Goal: Obtain resource: Download file/media

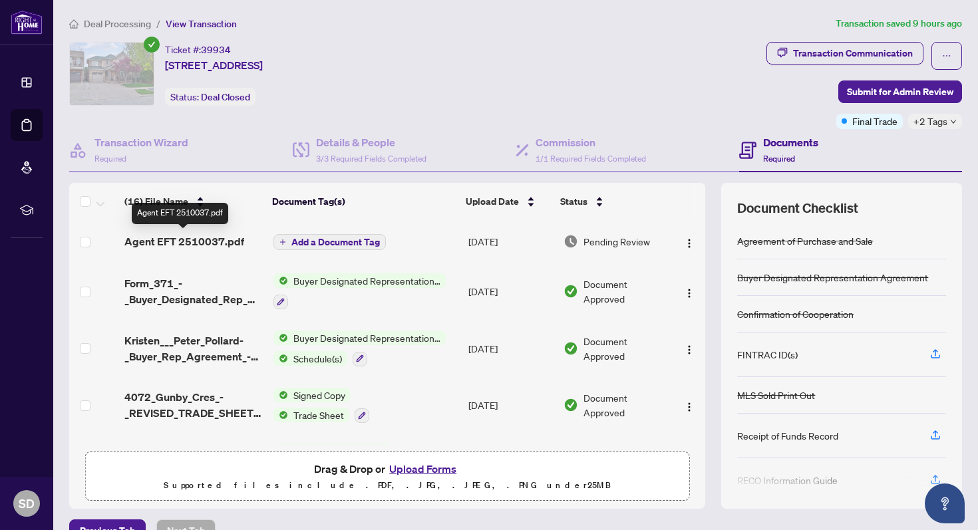
click at [192, 241] on span "Agent EFT 2510037.pdf" at bounding box center [184, 242] width 120 height 16
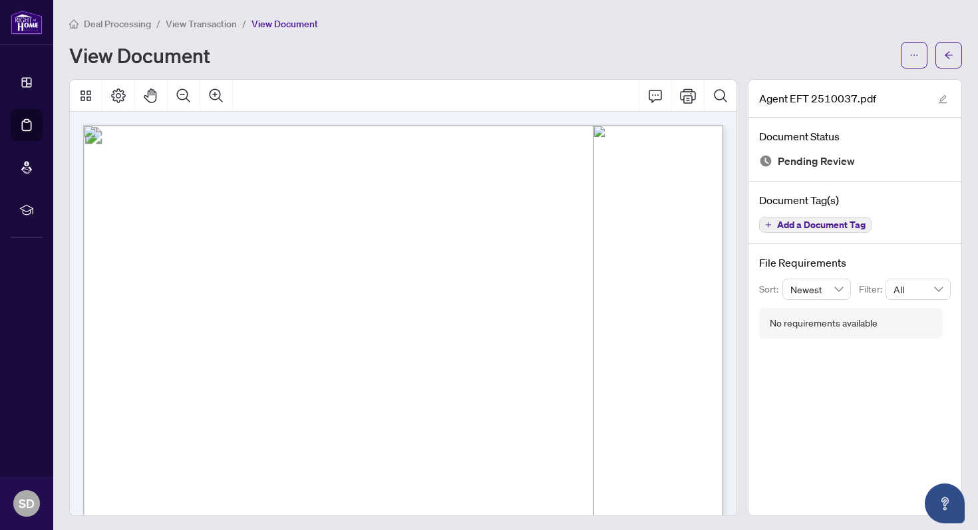
click at [338, 57] on div "View Document" at bounding box center [481, 55] width 824 height 21
click at [588, 57] on icon "arrow-left" at bounding box center [948, 55] width 9 height 9
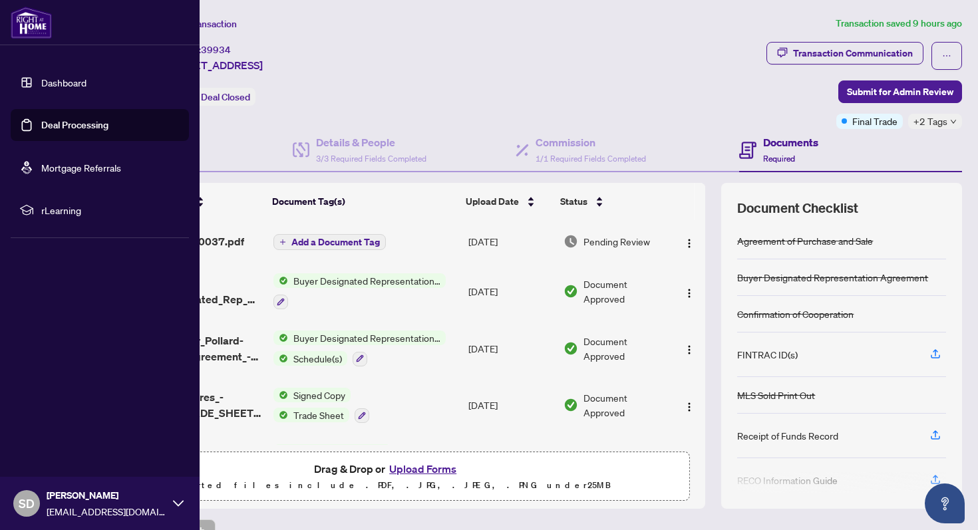
click at [51, 84] on link "Dashboard" at bounding box center [63, 83] width 45 height 12
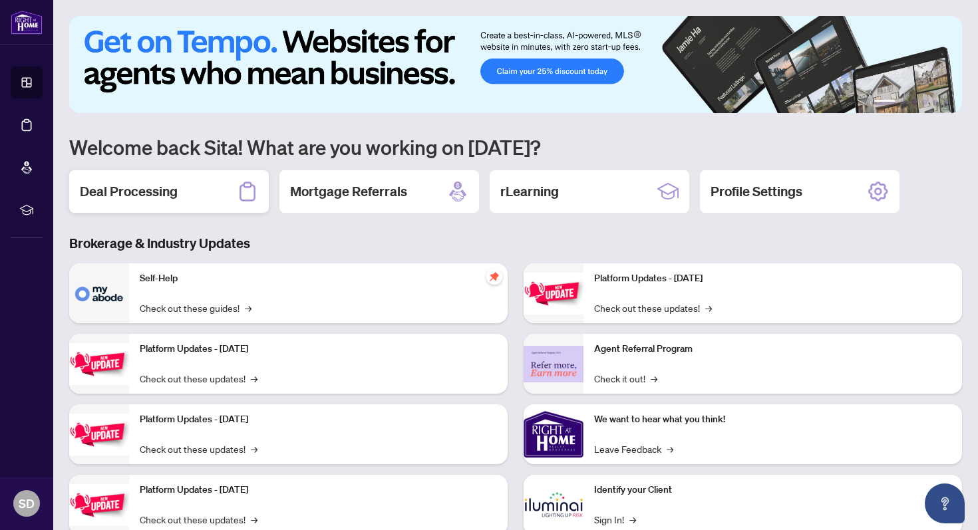
click at [196, 188] on div "Deal Processing" at bounding box center [169, 191] width 200 height 43
